Goal: Task Accomplishment & Management: Use online tool/utility

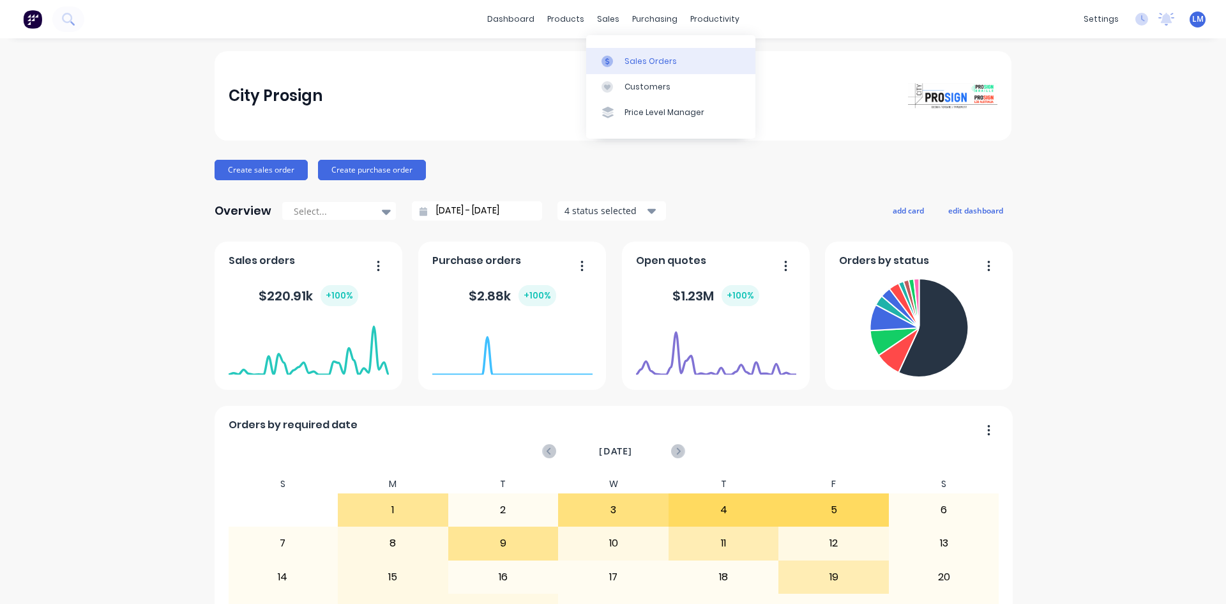
click at [622, 61] on link "Sales Orders" at bounding box center [670, 61] width 169 height 26
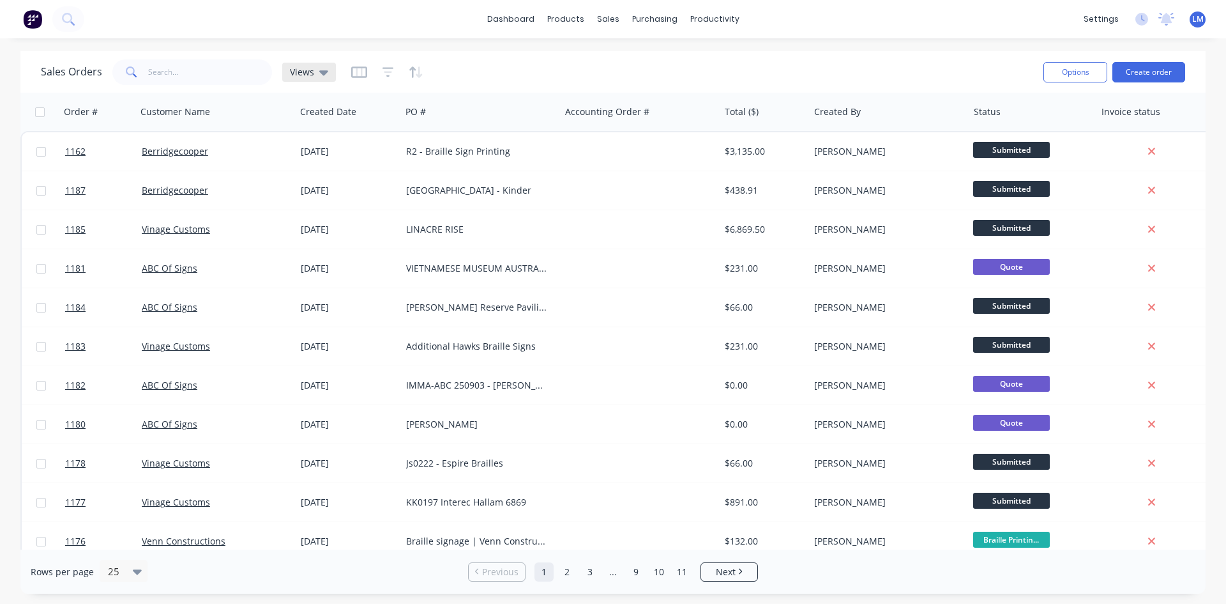
click at [326, 71] on icon at bounding box center [323, 72] width 9 height 5
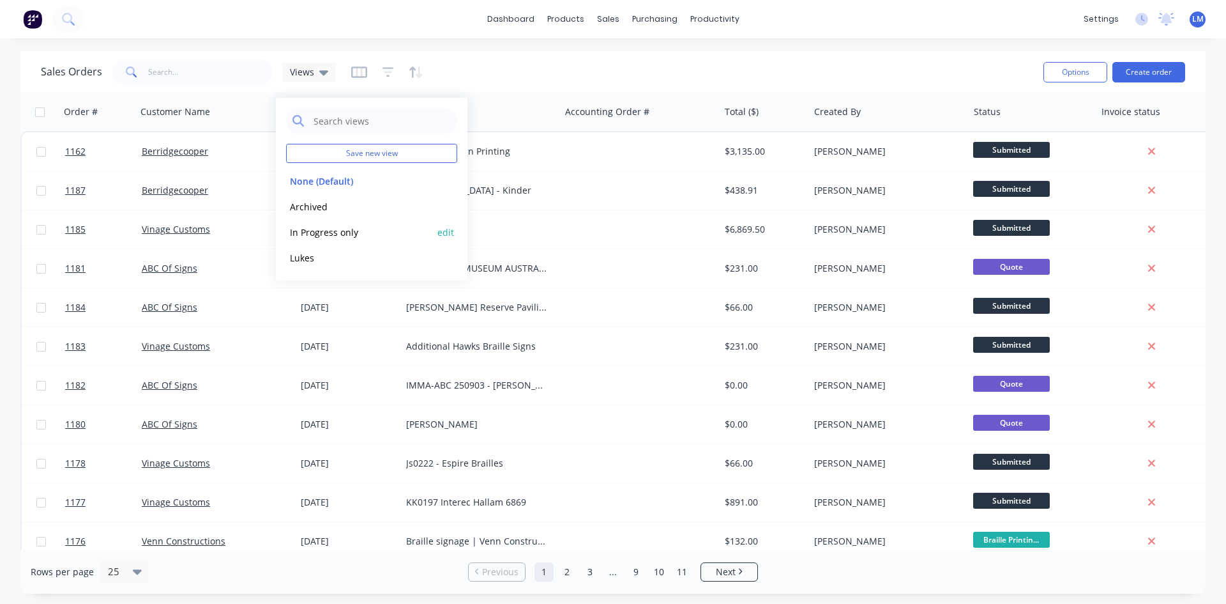
click at [335, 229] on button "In Progress only" at bounding box center [359, 232] width 146 height 15
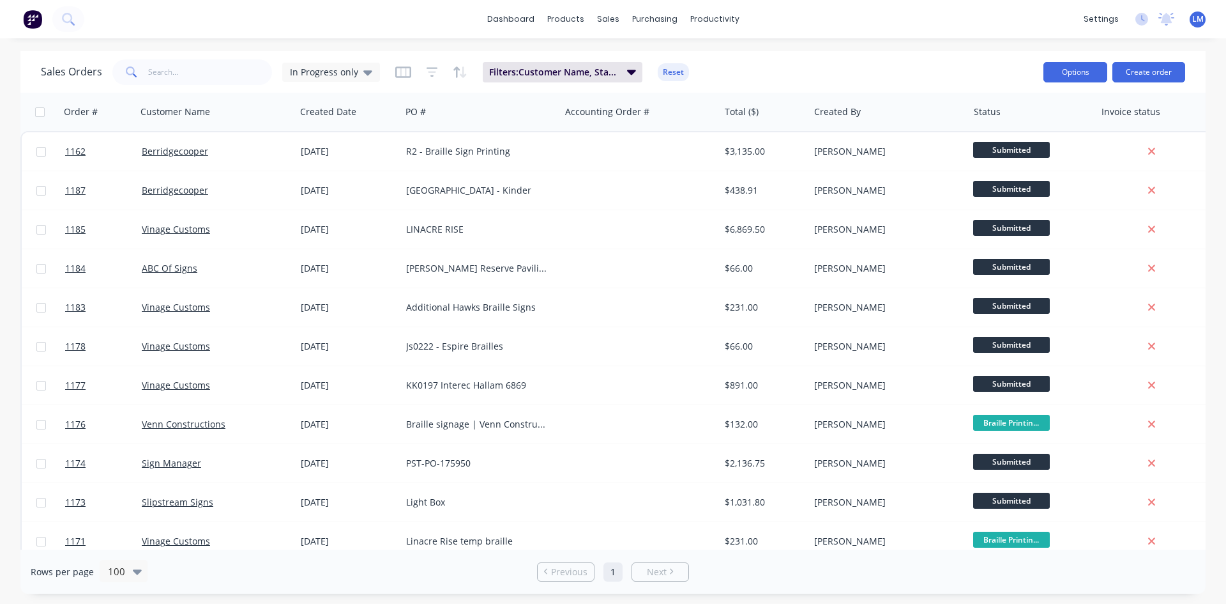
click at [1056, 77] on button "Options" at bounding box center [1076, 72] width 64 height 20
click at [1023, 158] on div "Export" at bounding box center [1038, 155] width 118 height 19
click at [365, 73] on icon at bounding box center [367, 72] width 9 height 5
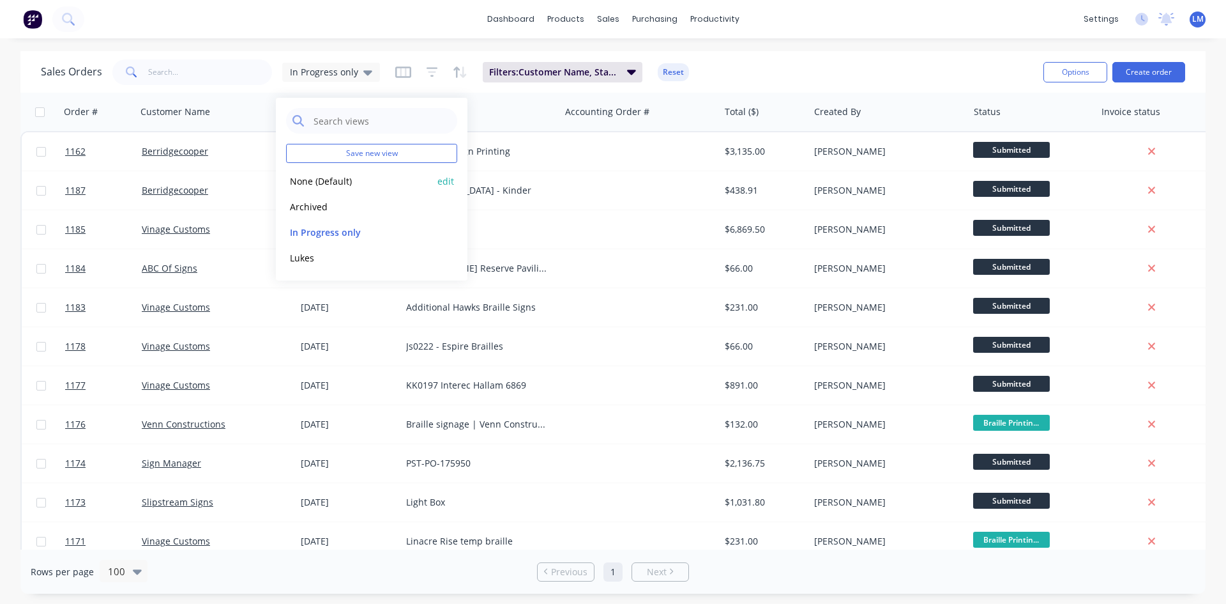
click at [337, 183] on button "None (Default)" at bounding box center [359, 181] width 146 height 15
